Goal: Task Accomplishment & Management: Use online tool/utility

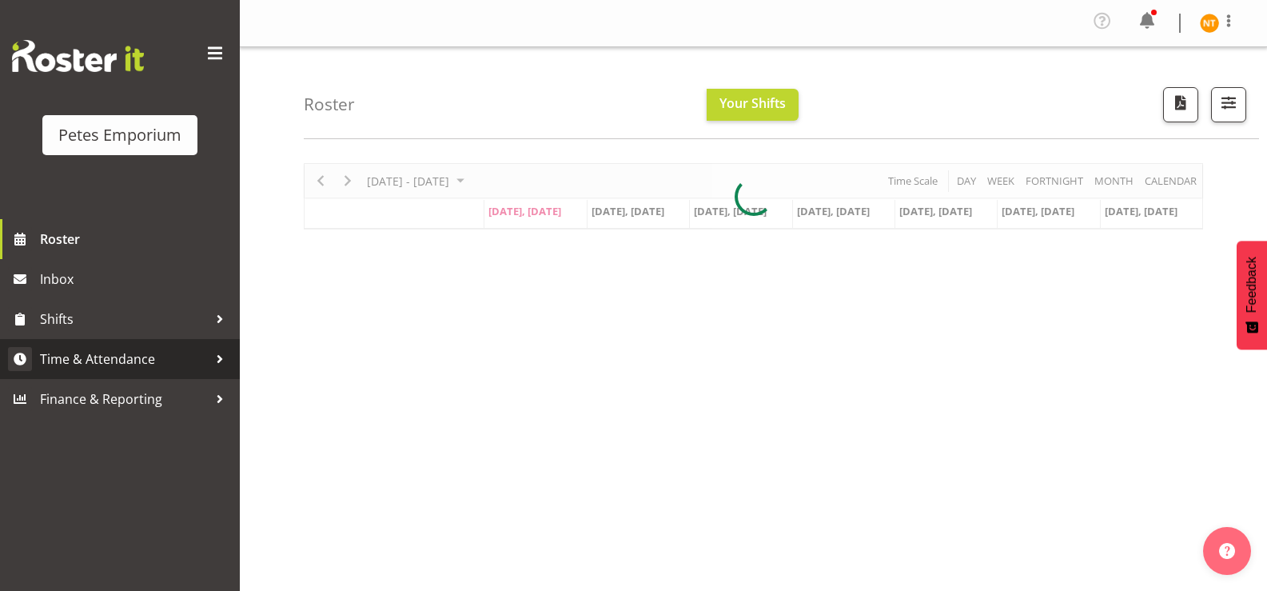
click at [103, 348] on span "Time & Attendance" at bounding box center [124, 359] width 168 height 24
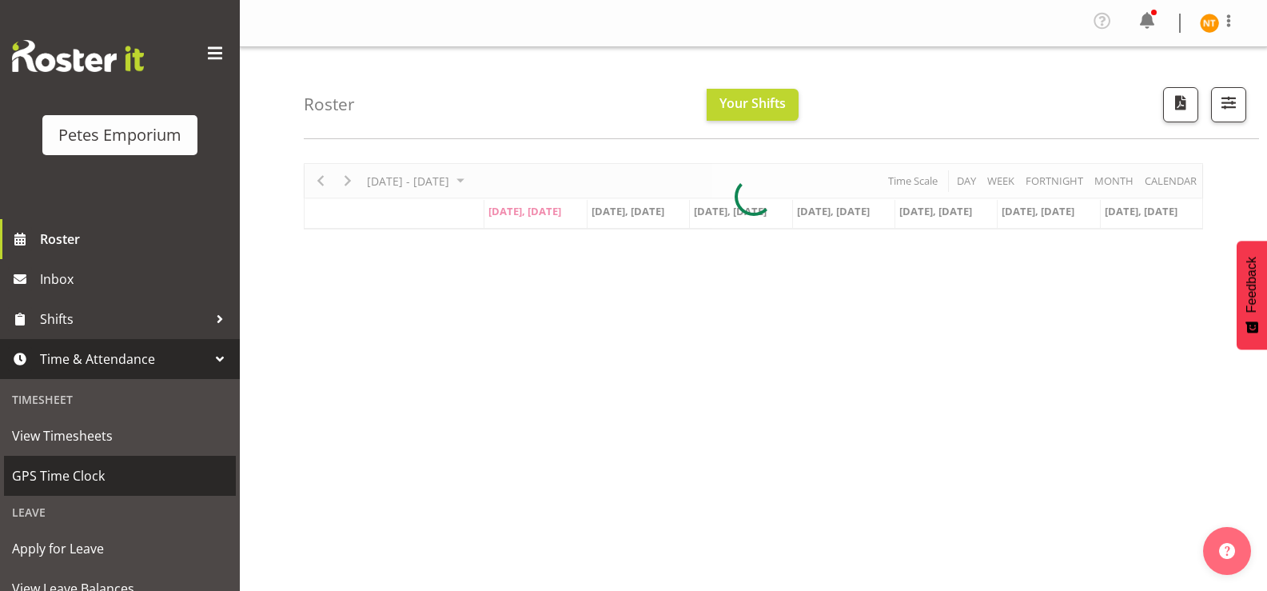
click at [66, 476] on span "GPS Time Clock" at bounding box center [120, 475] width 216 height 24
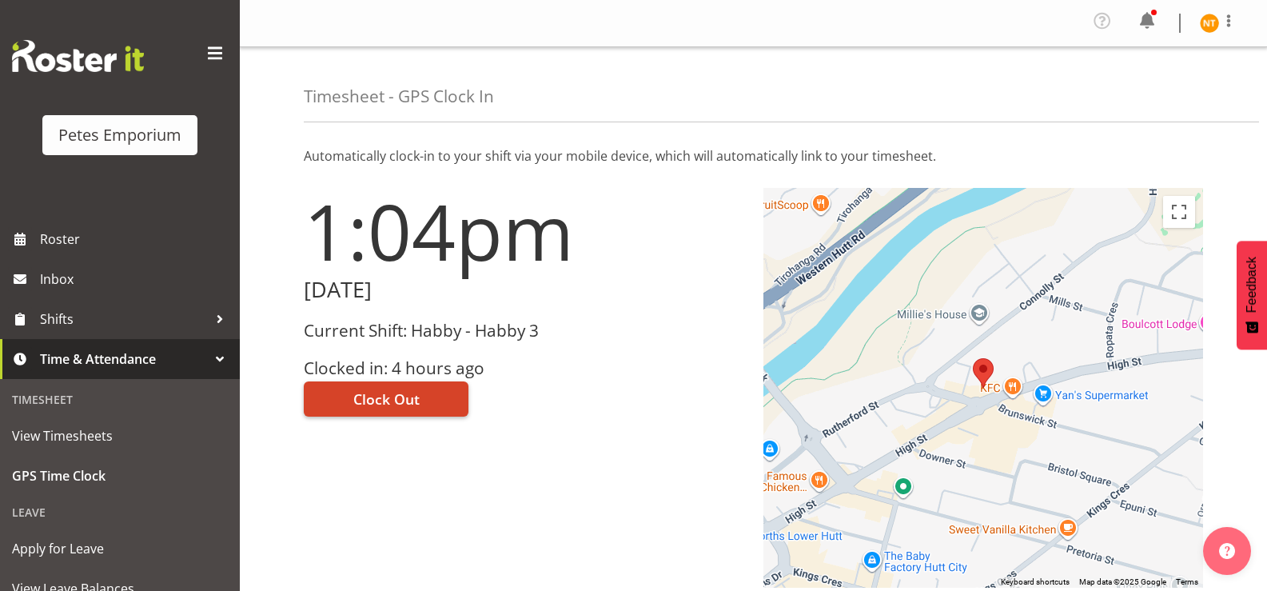
click at [389, 401] on span "Clock Out" at bounding box center [386, 398] width 66 height 21
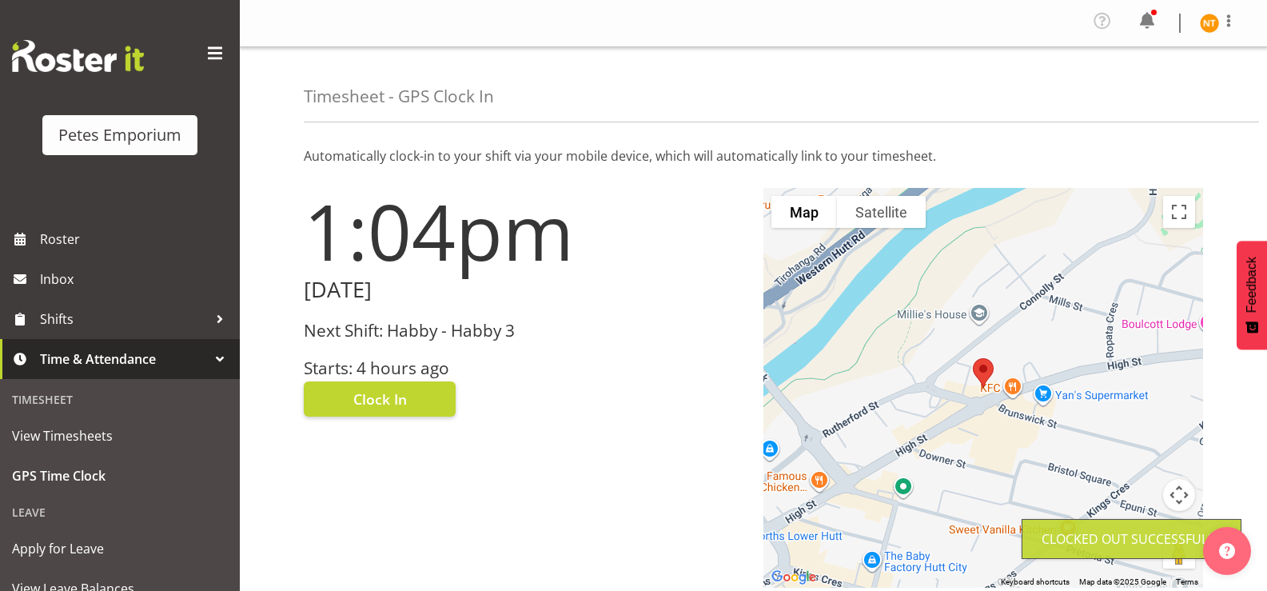
click at [1214, 27] on img at bounding box center [1208, 23] width 19 height 19
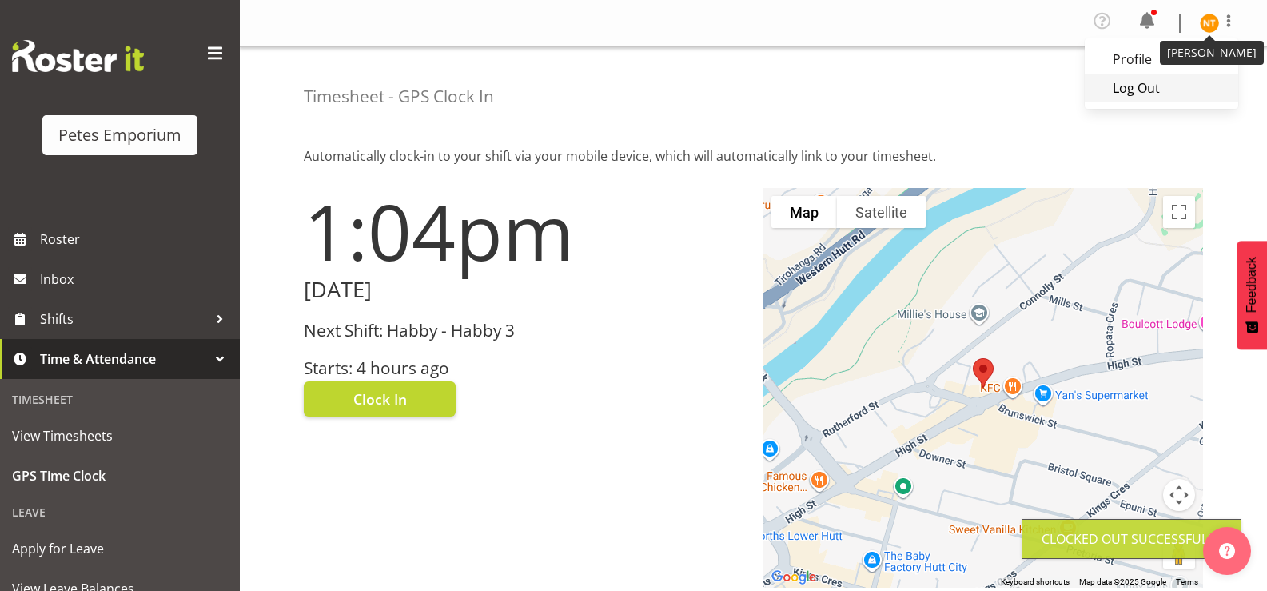
click at [1140, 88] on link "Log Out" at bounding box center [1160, 88] width 153 height 29
